Goal: Task Accomplishment & Management: Manage account settings

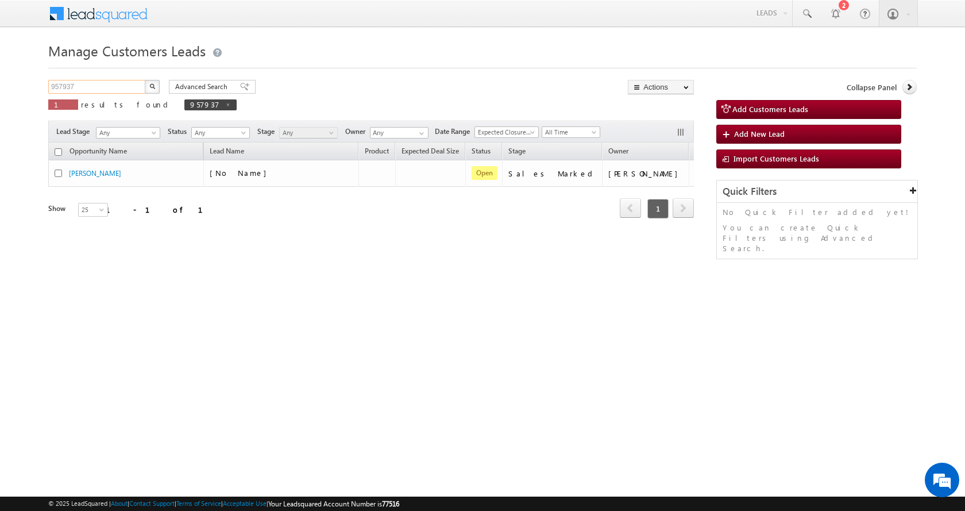
click at [64, 90] on input "957937" at bounding box center [97, 87] width 98 height 14
paste input "70998"
type input "970998"
click at [145, 80] on button "button" at bounding box center [152, 87] width 15 height 14
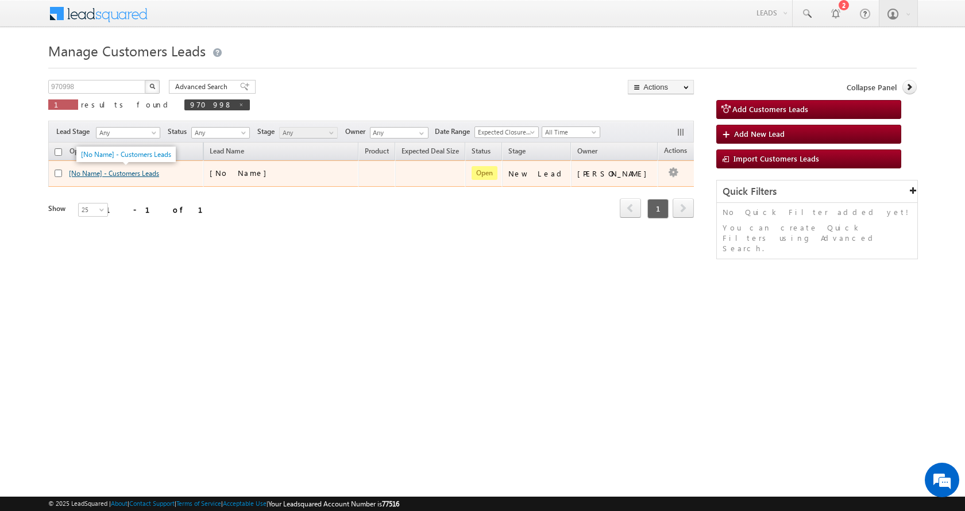
click at [105, 176] on link "[No Name] - Customers Leads" at bounding box center [114, 173] width 90 height 9
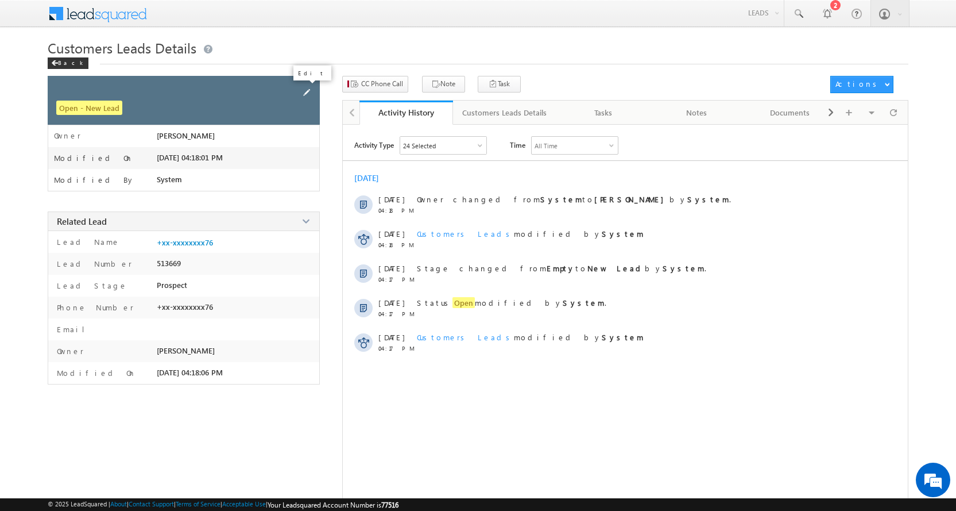
click at [308, 92] on span at bounding box center [306, 92] width 13 height 13
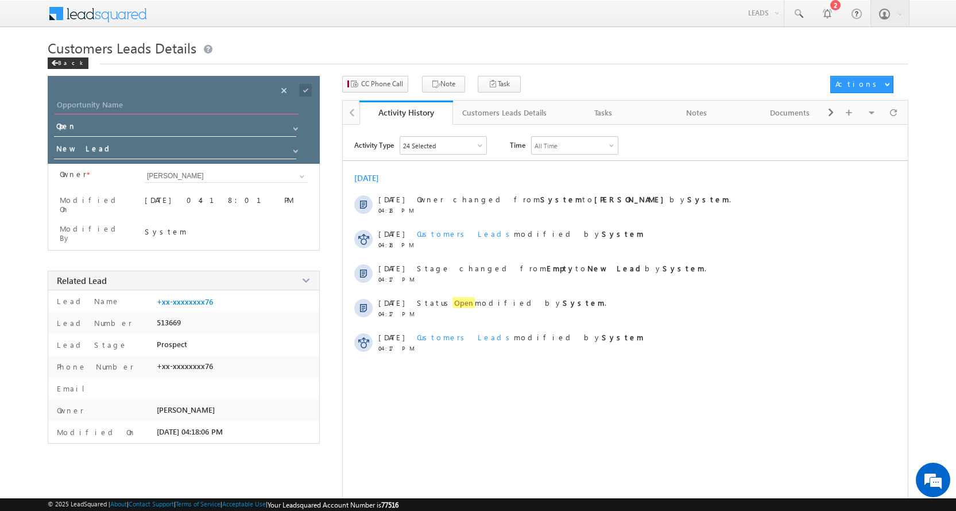
click at [95, 99] on input "Opportunity Name" at bounding box center [177, 106] width 244 height 16
paste input "[PERSON_NAME] [PERSON_NAME]"
type input "[PERSON_NAME] [PERSON_NAME]"
click at [291, 151] on span at bounding box center [295, 150] width 9 height 9
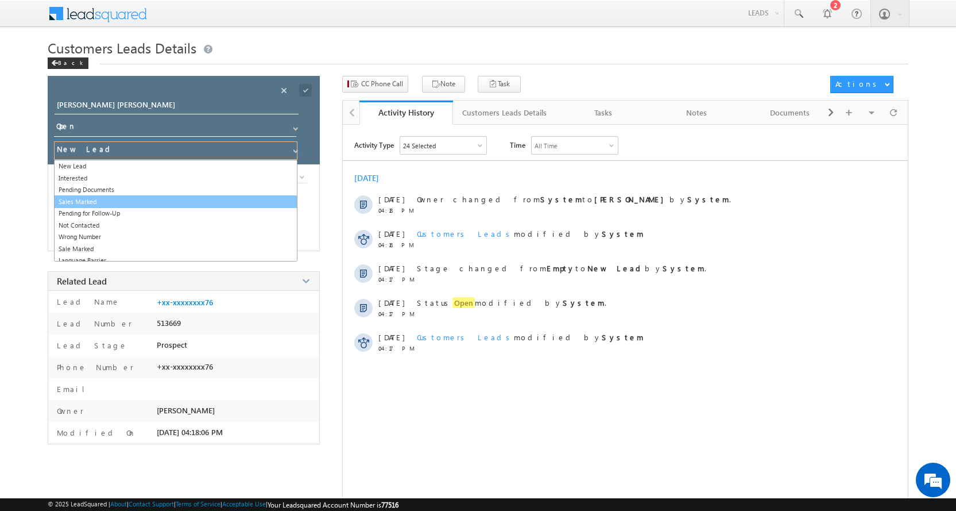
click at [114, 203] on link "Sales Marked" at bounding box center [176, 201] width 244 height 13
type input "Sales Marked"
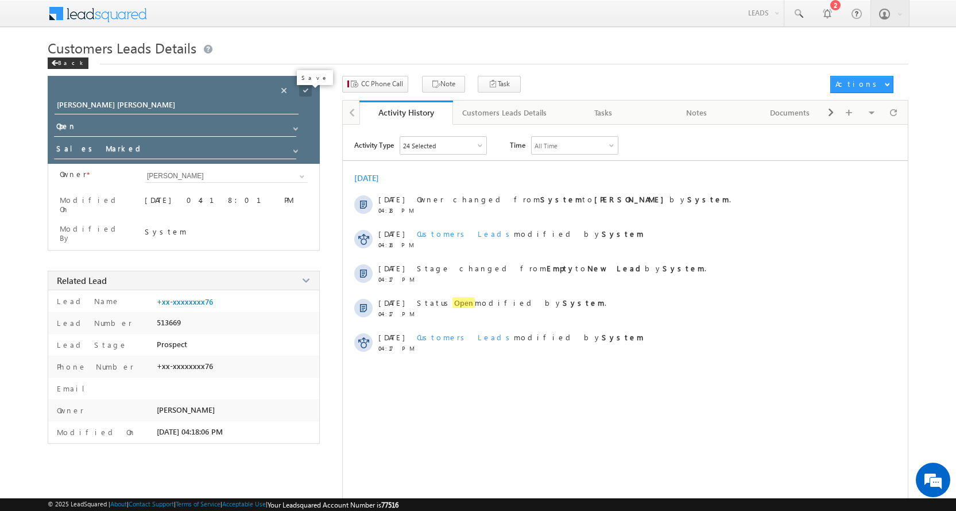
click at [304, 92] on span at bounding box center [305, 90] width 13 height 13
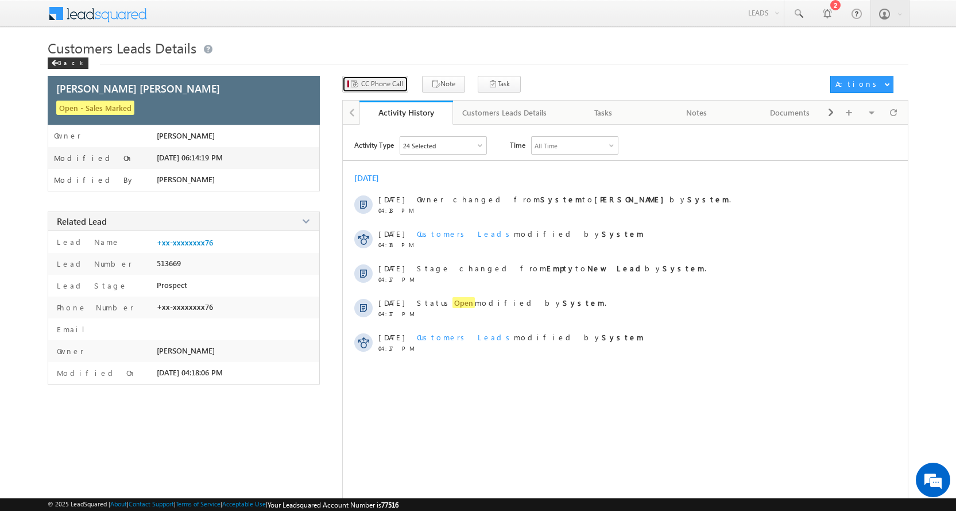
click at [376, 88] on span "CC Phone Call" at bounding box center [382, 84] width 42 height 10
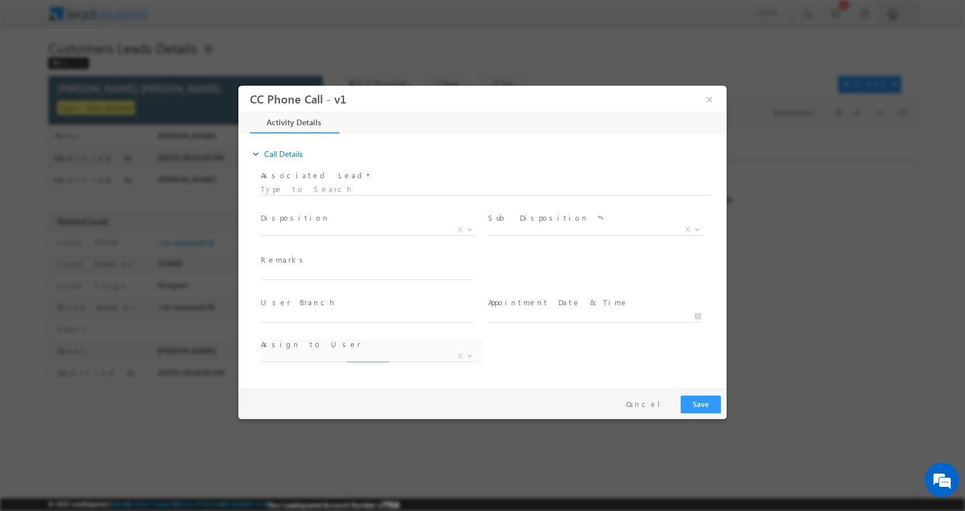
select select "[EMAIL_ADDRESS][DOMAIN_NAME]"
click at [297, 275] on input "text" at bounding box center [367, 273] width 213 height 11
type input "[PERSON_NAME] [PERSON_NAME]-8002347276-P+C-REG-AGE-[DEMOGRAPHIC_DATA]-SON AGE-[…"
click at [471, 227] on b at bounding box center [469, 228] width 7 height 4
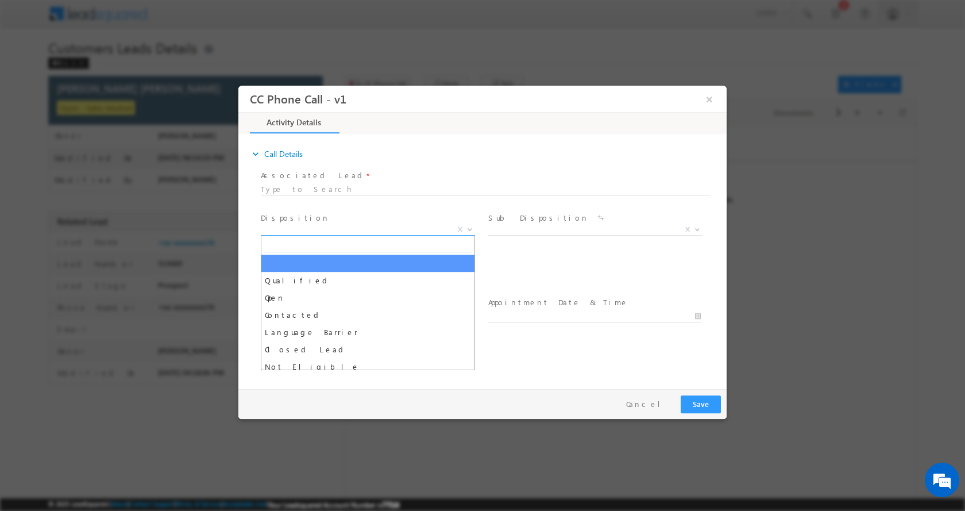
scroll to position [0, 0]
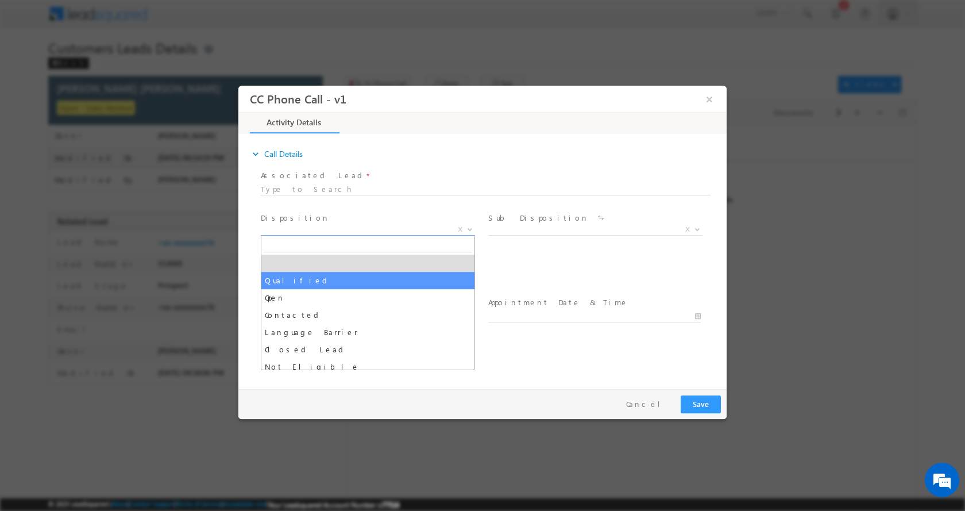
select select "Qualified"
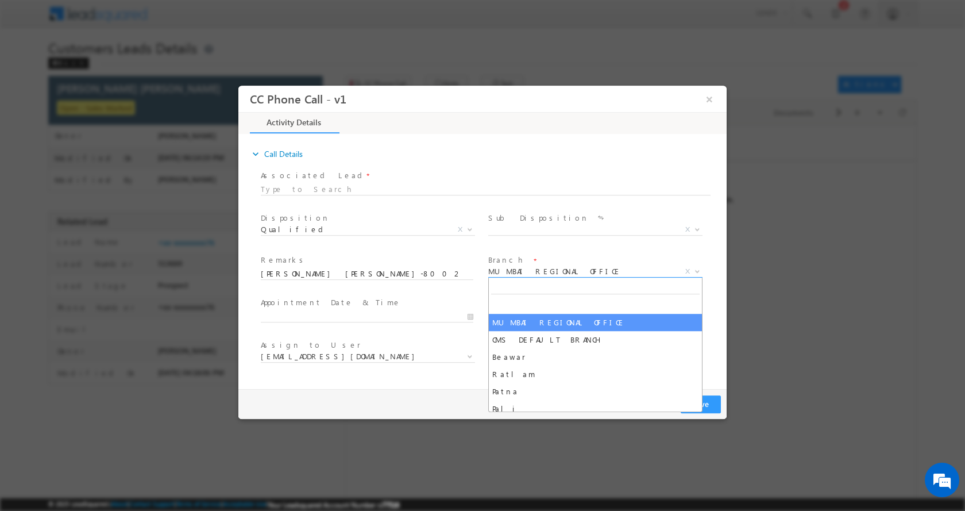
click at [700, 269] on b at bounding box center [697, 270] width 7 height 4
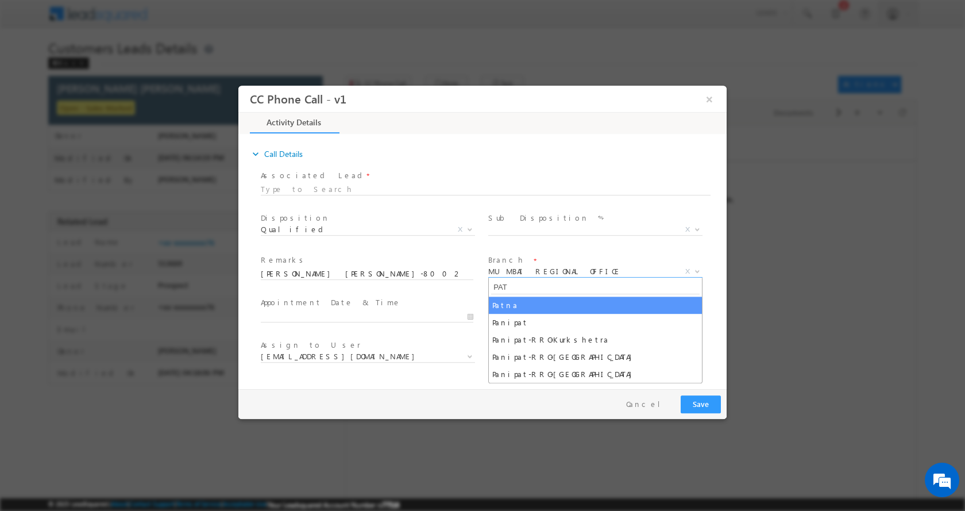
type input "PAT"
select select "Patna"
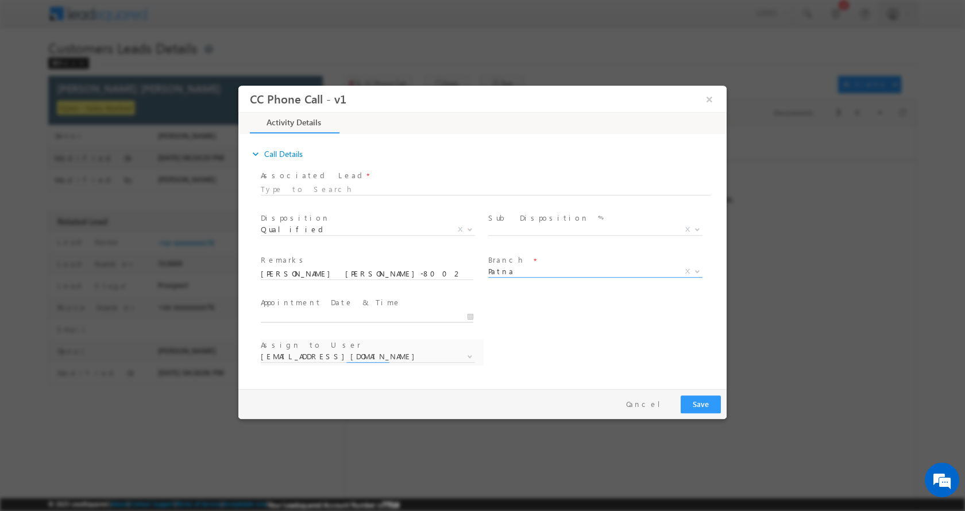
type input "[DATE] 6:09 PM"
select select "[PERSON_NAME][EMAIL_ADDRESS][DOMAIN_NAME]"
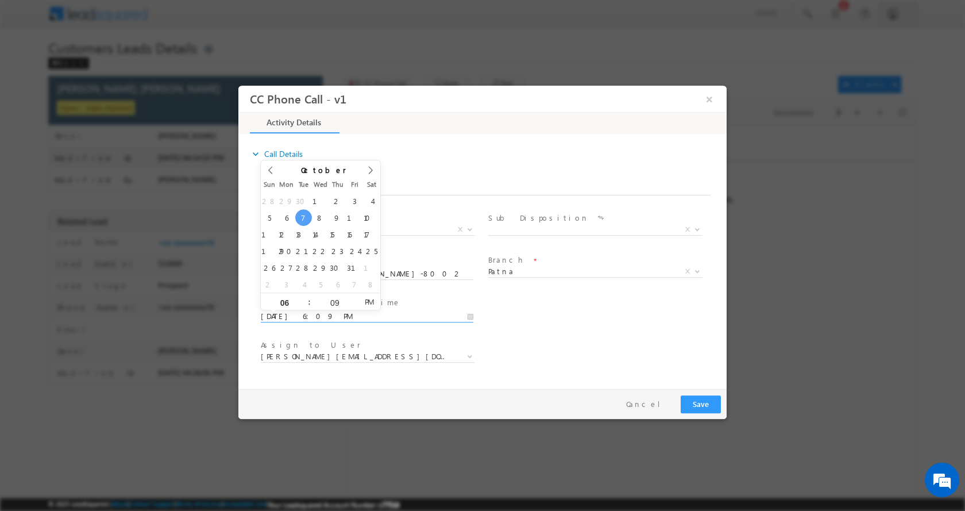
click at [470, 314] on input "[DATE] 6:09 PM" at bounding box center [367, 315] width 213 height 11
type input "[DATE] 5:09 PM"
type input "05"
click at [304, 306] on span at bounding box center [304, 305] width 8 height 9
type input "[DATE] 4:09 PM"
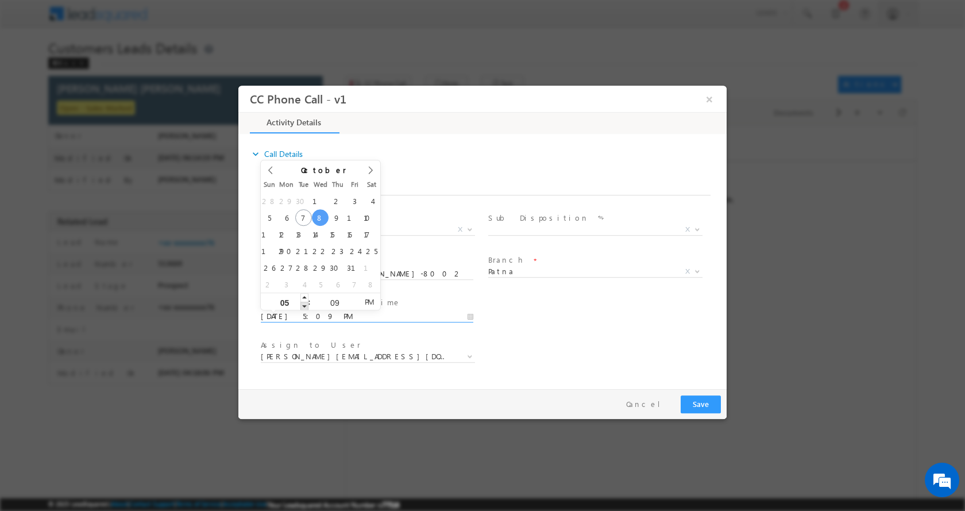
type input "04"
click at [304, 306] on span at bounding box center [304, 305] width 8 height 9
type input "[DATE] 3:09 PM"
type input "03"
click at [304, 306] on span at bounding box center [304, 305] width 8 height 9
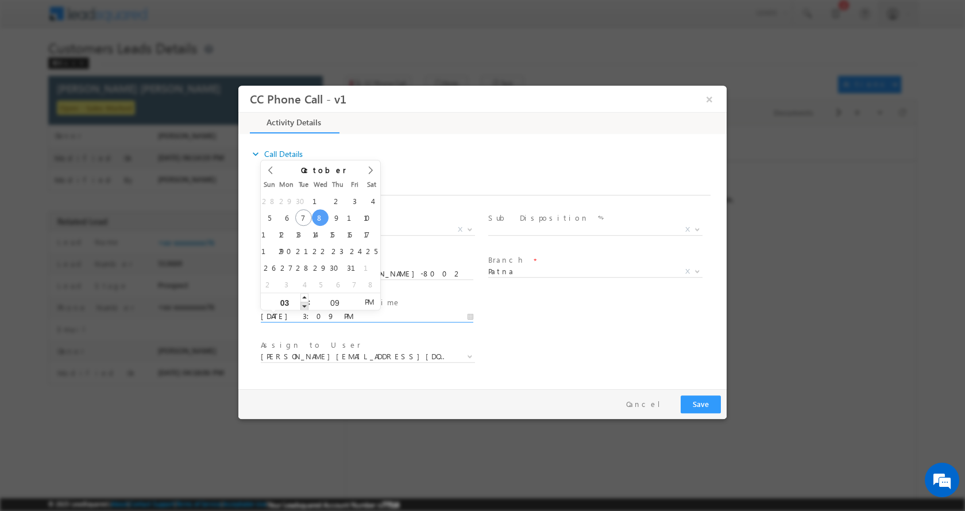
type input "[DATE] 2:09 PM"
type input "02"
click at [304, 306] on span at bounding box center [304, 305] width 8 height 9
type input "[DATE] 1:09 PM"
type input "01"
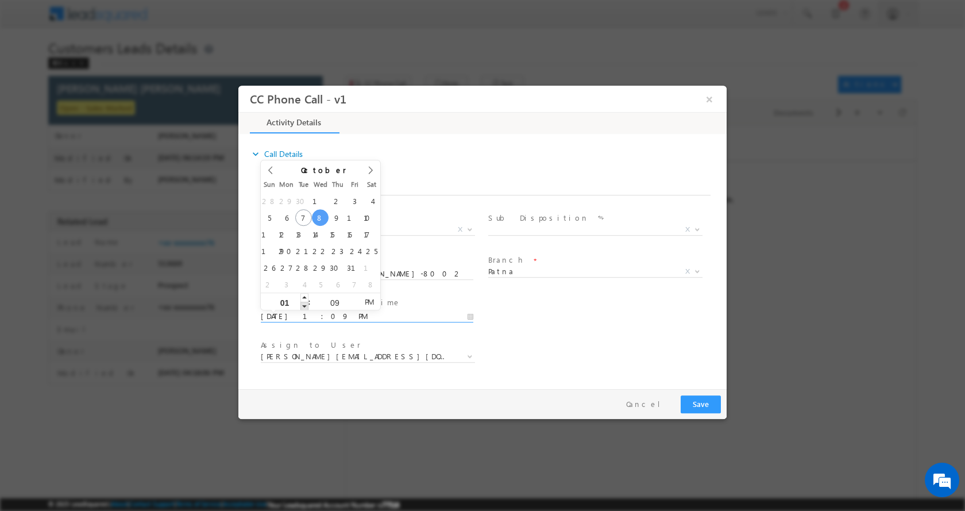
click at [304, 306] on span at bounding box center [304, 305] width 8 height 9
click at [690, 403] on button "Save" at bounding box center [701, 404] width 40 height 18
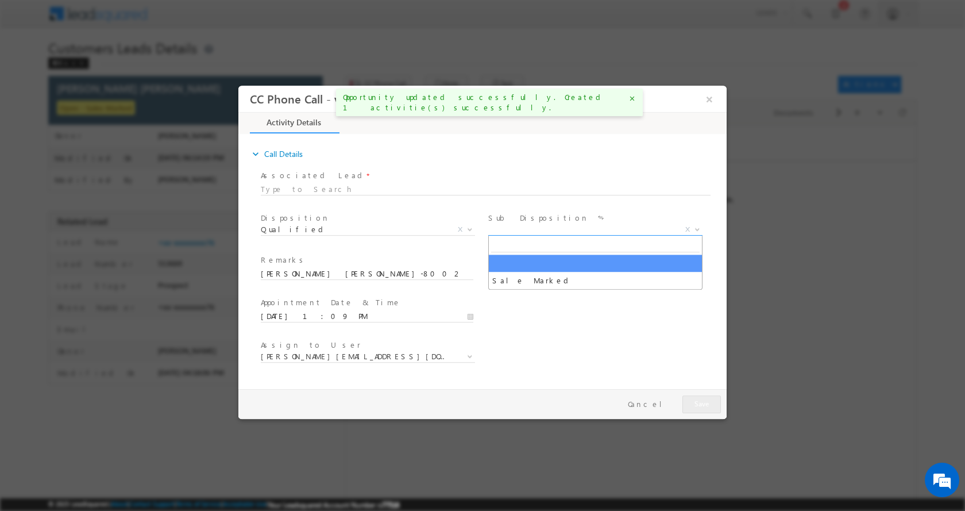
click at [698, 229] on b at bounding box center [697, 228] width 7 height 4
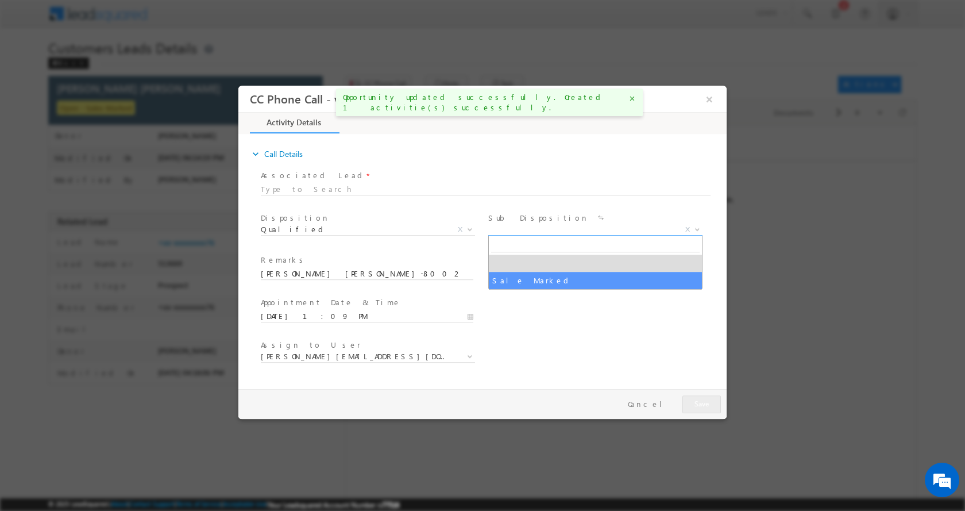
select select "Sale Marked"
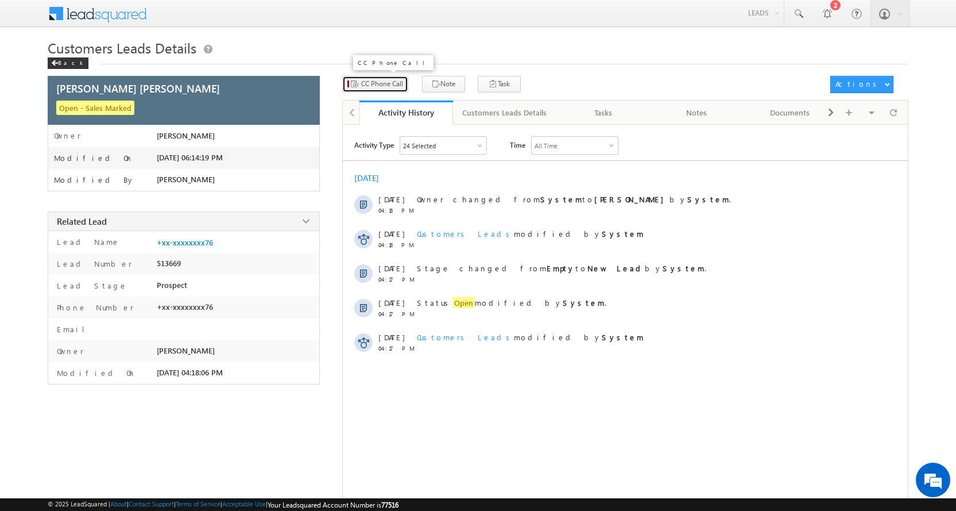
click at [369, 84] on span "CC Phone Call" at bounding box center [382, 84] width 42 height 10
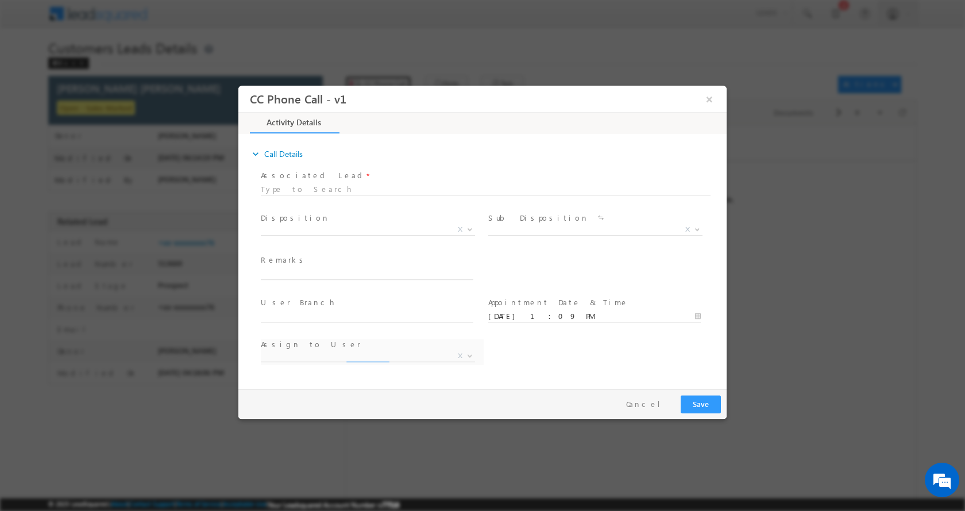
select select "[PERSON_NAME][EMAIL_ADDRESS][DOMAIN_NAME]"
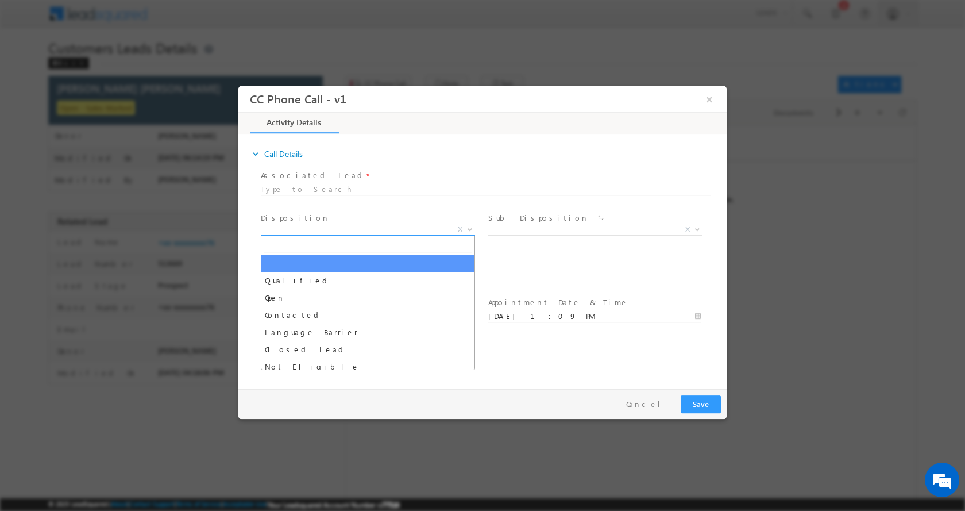
click at [468, 227] on b at bounding box center [469, 228] width 7 height 4
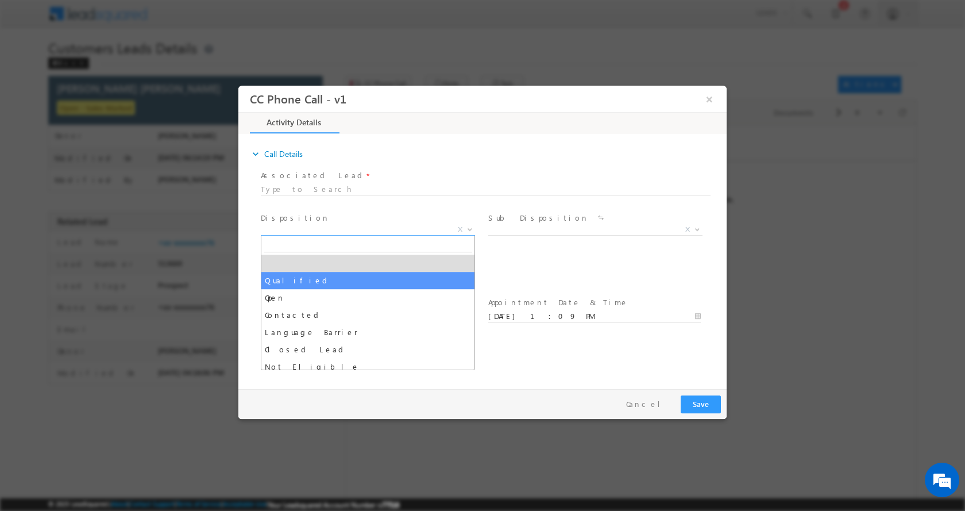
select select "Qualified"
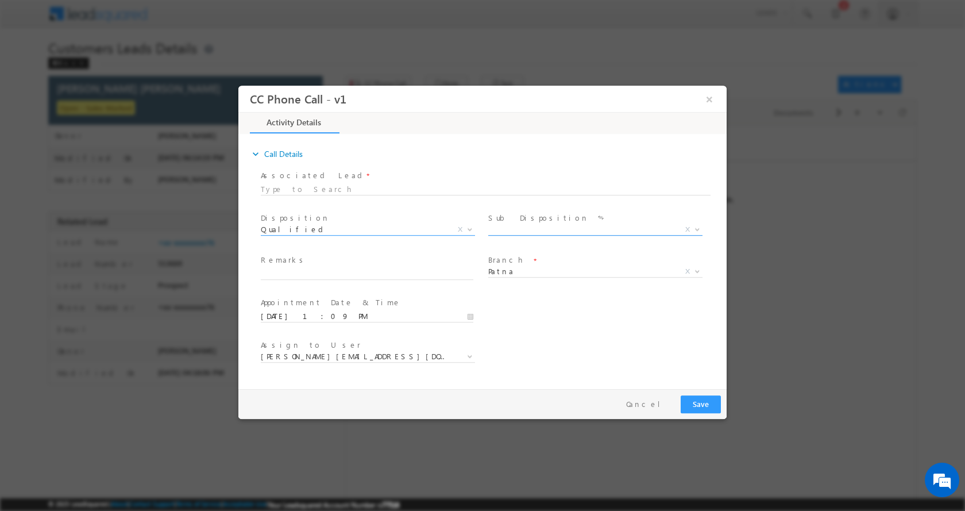
click at [693, 230] on span at bounding box center [695, 228] width 11 height 15
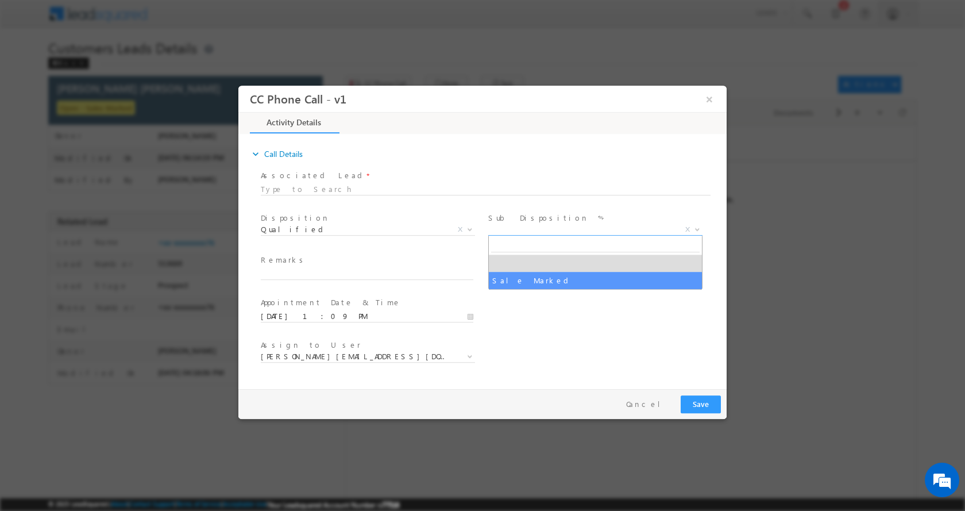
select select "Sale Marked"
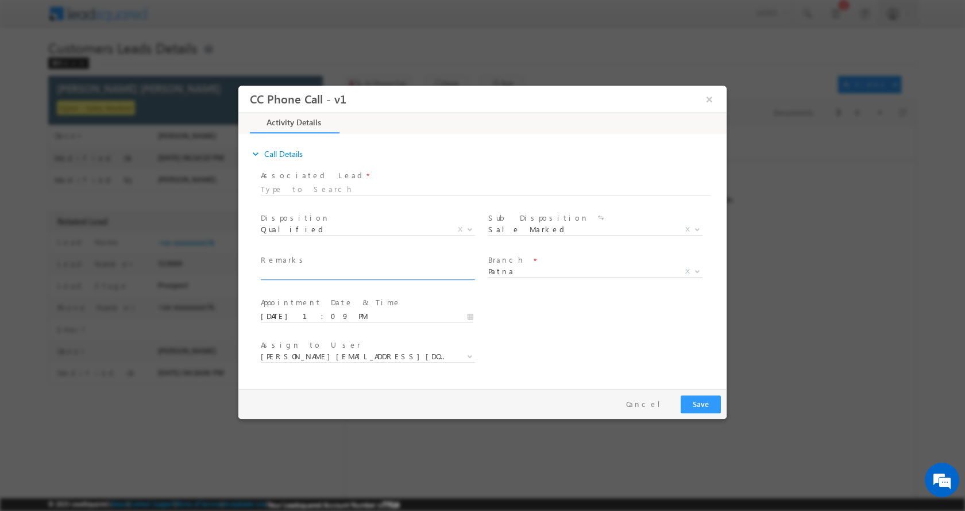
click at [332, 276] on input "text" at bounding box center [367, 273] width 213 height 11
click at [294, 275] on input "text" at bounding box center [367, 273] width 213 height 11
paste input "[PERSON_NAME] [PERSON_NAME]-8002347276-P+C-REG-AGE-[DEMOGRAPHIC_DATA]-SON AGE-[…"
type input "[PERSON_NAME] [PERSON_NAME]-8002347276-P+C-REG-AGE-[DEMOGRAPHIC_DATA]-SON AGE-[…"
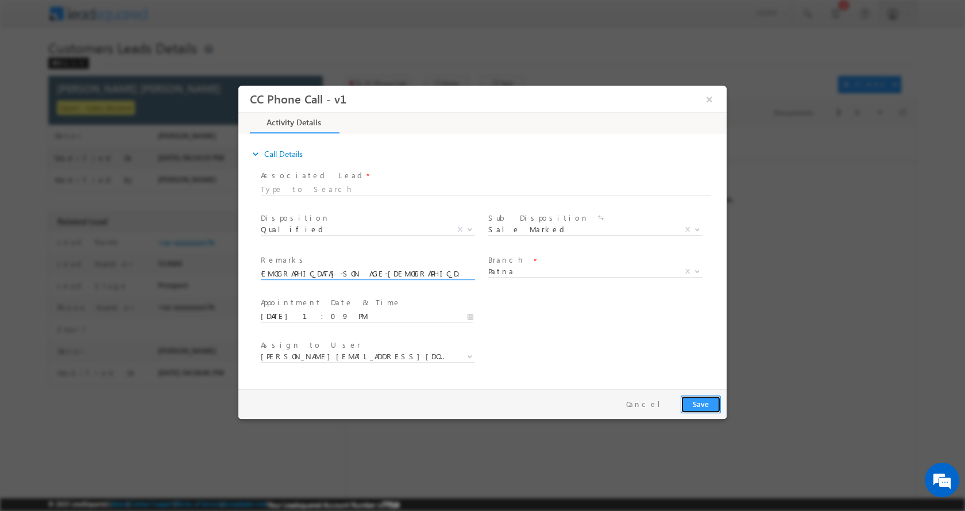
click at [693, 398] on button "Save" at bounding box center [701, 404] width 40 height 18
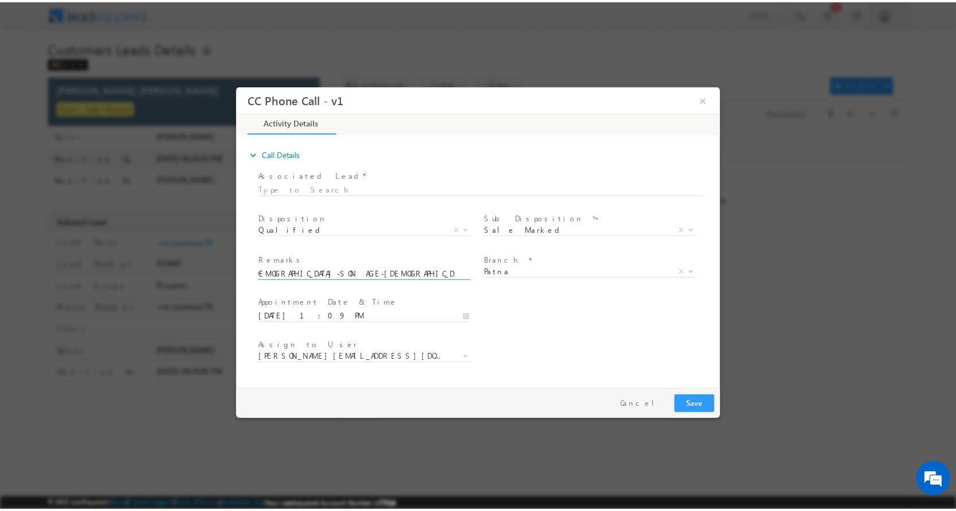
scroll to position [0, 0]
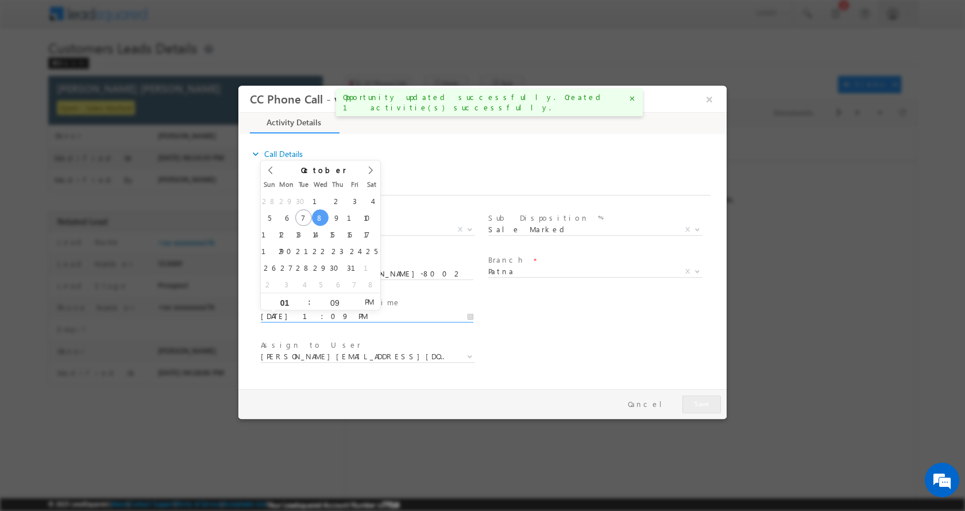
click at [470, 316] on input "[DATE] 1:09 PM" at bounding box center [367, 315] width 213 height 11
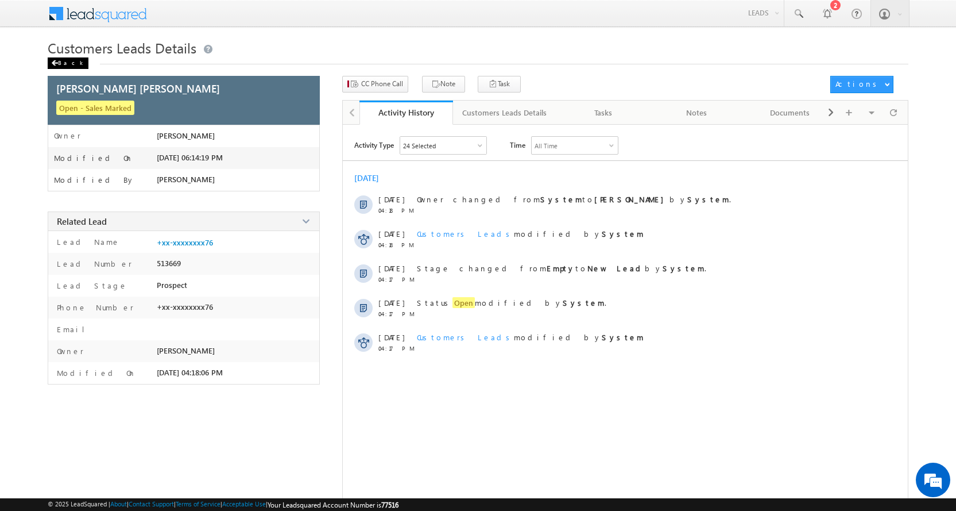
click at [58, 61] on div "Back" at bounding box center [68, 62] width 41 height 11
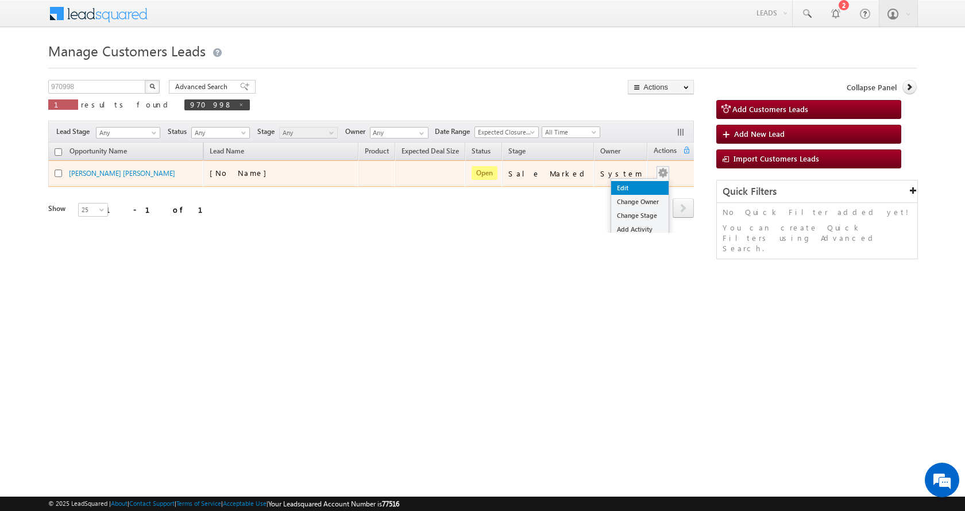
click at [639, 184] on link "Edit" at bounding box center [639, 188] width 57 height 14
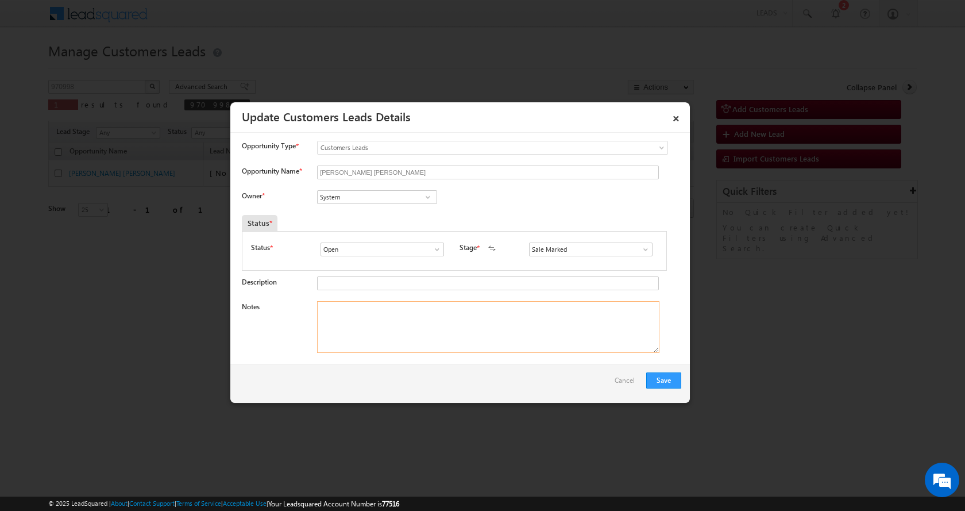
click at [369, 322] on textarea "Notes" at bounding box center [488, 327] width 342 height 52
paste textarea "[PERSON_NAME] [PERSON_NAME]-8002347276-P+C-REG-AGE-[DEMOGRAPHIC_DATA]-SON AGE-[…"
type textarea "[PERSON_NAME] [PERSON_NAME]-8002347276-P+C-REG-AGE-[DEMOGRAPHIC_DATA]-SON AGE-[…"
click at [347, 203] on input "System" at bounding box center [377, 197] width 120 height 14
paste input "ubha"
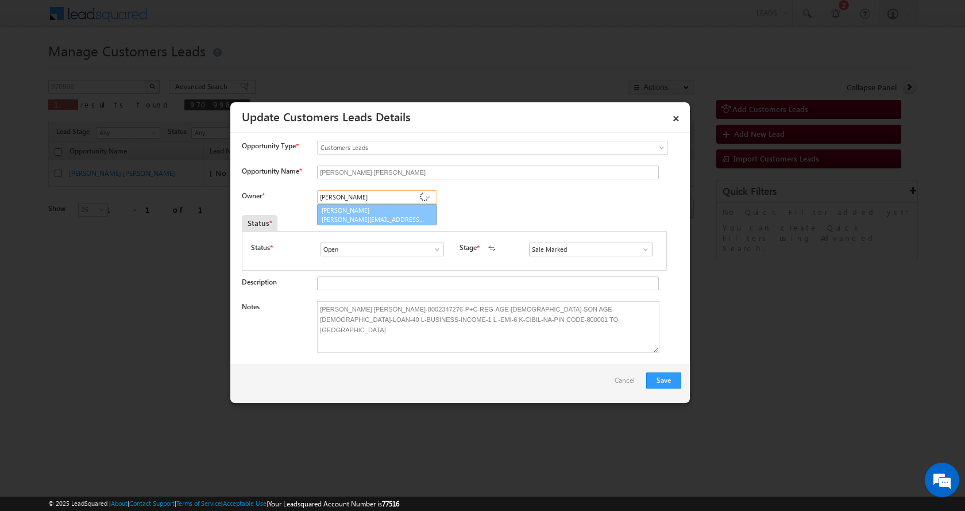
click at [371, 215] on span "[PERSON_NAME][EMAIL_ADDRESS][PERSON_NAME][DOMAIN_NAME]" at bounding box center [373, 219] width 103 height 9
type input "Subham"
click at [662, 377] on button "Save" at bounding box center [663, 380] width 35 height 16
